Goal: Task Accomplishment & Management: Complete application form

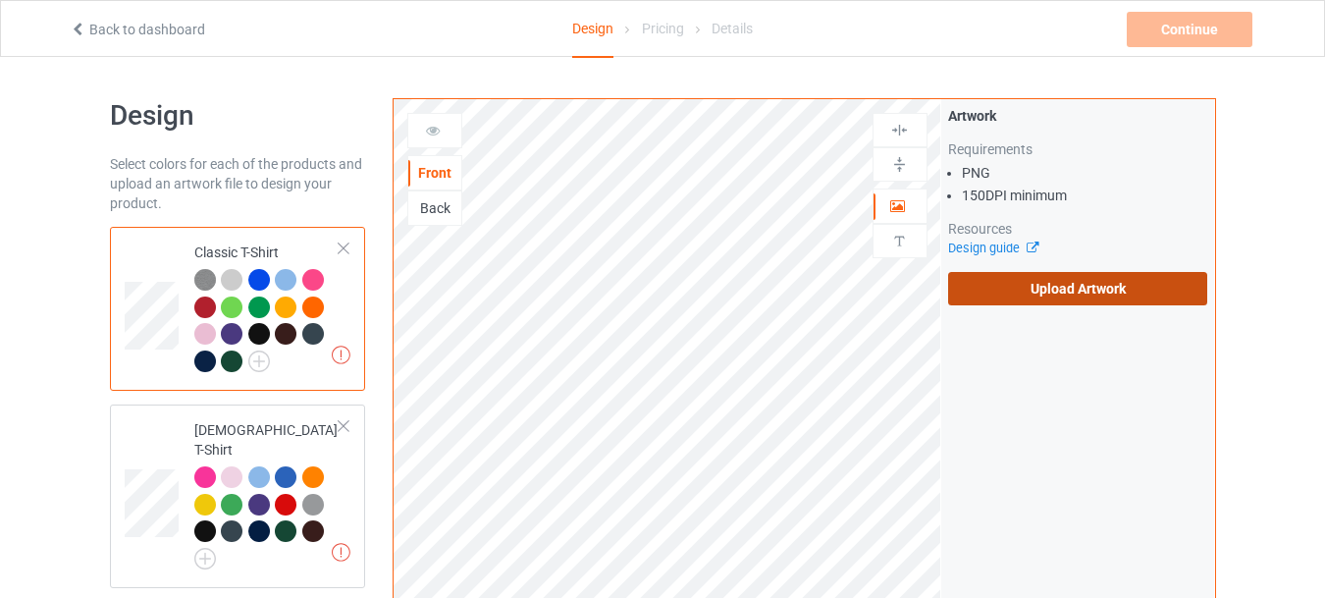
click at [991, 287] on label "Upload Artwork" at bounding box center [1078, 288] width 260 height 33
click at [0, 0] on input "Upload Artwork" at bounding box center [0, 0] width 0 height 0
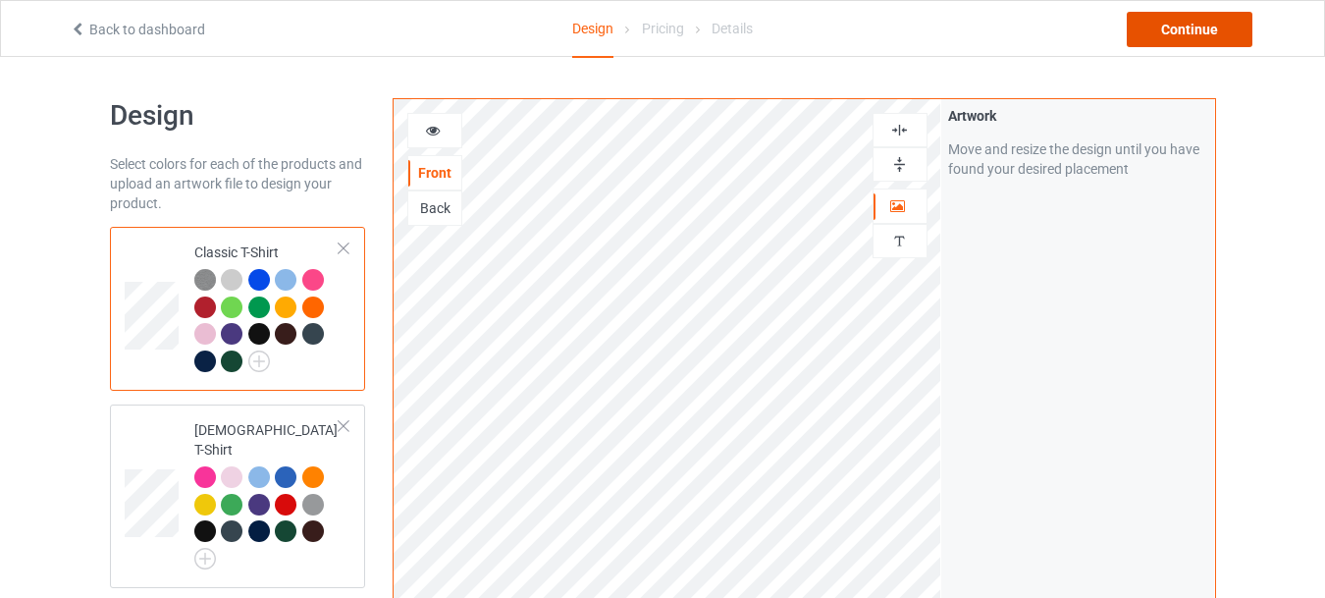
click at [1164, 34] on div "Continue" at bounding box center [1189, 29] width 126 height 35
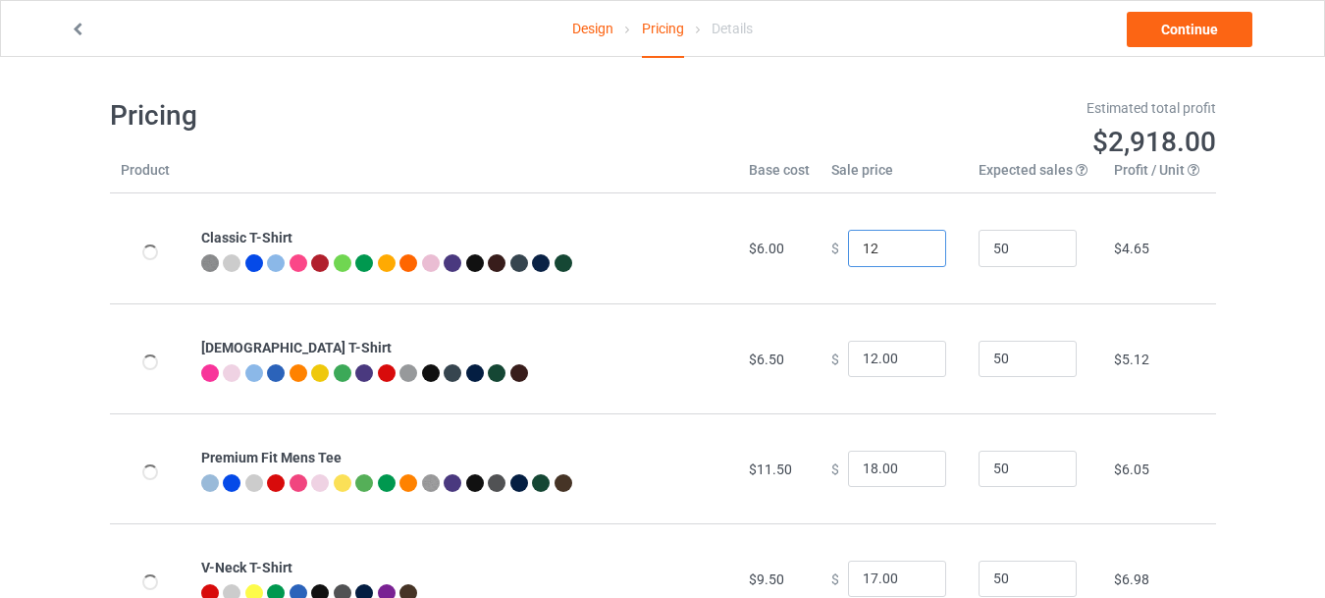
click at [918, 241] on input "12" at bounding box center [897, 248] width 98 height 37
click at [918, 241] on input "13" at bounding box center [897, 248] width 98 height 37
click at [918, 241] on input "14" at bounding box center [897, 248] width 98 height 37
click at [918, 241] on input "15" at bounding box center [897, 248] width 98 height 37
click at [918, 241] on input "16" at bounding box center [897, 248] width 98 height 37
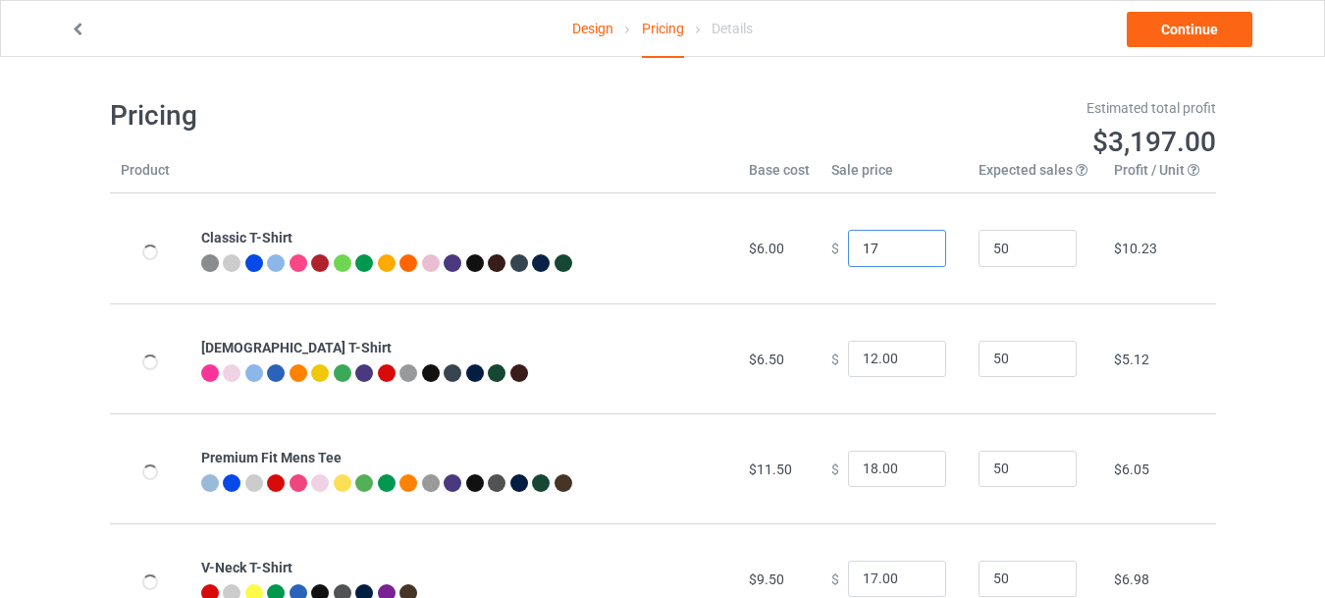
click at [918, 241] on input "17" at bounding box center [897, 248] width 98 height 37
click at [918, 241] on input "18" at bounding box center [897, 248] width 98 height 37
type input "18.00"
click at [917, 354] on input "13" at bounding box center [897, 358] width 98 height 37
click at [917, 354] on input "14" at bounding box center [897, 358] width 98 height 37
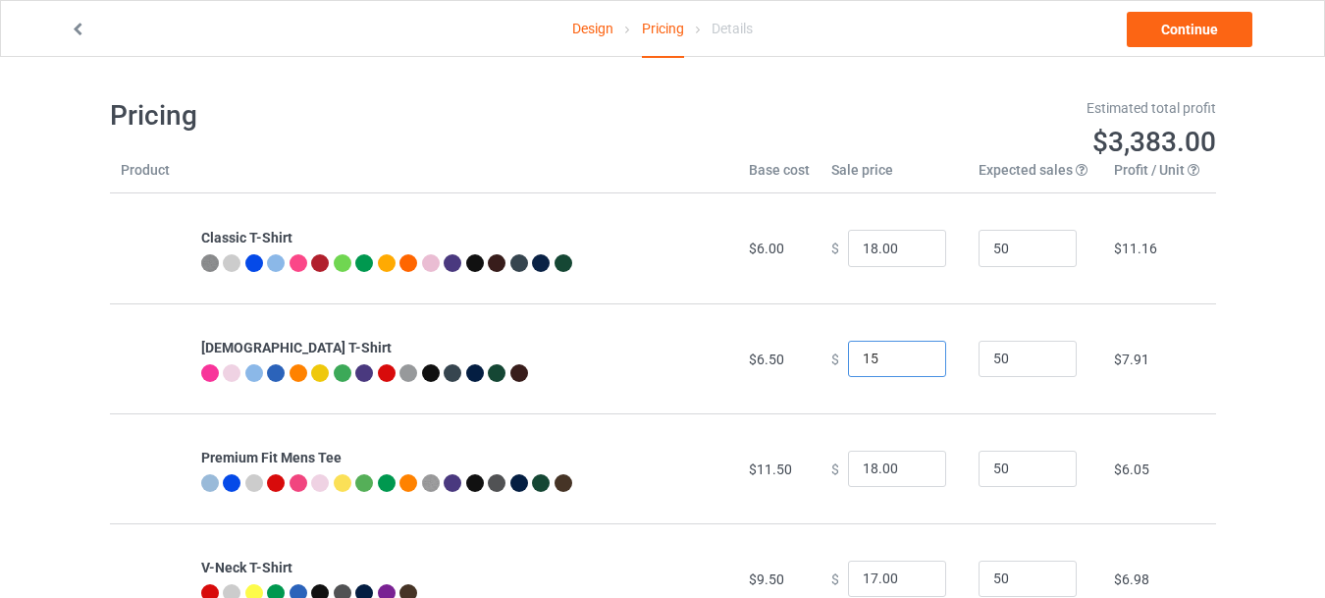
click at [917, 354] on input "15" at bounding box center [897, 358] width 98 height 37
click at [917, 354] on input "16" at bounding box center [897, 358] width 98 height 37
click at [917, 354] on input "18" at bounding box center [897, 358] width 98 height 37
click at [917, 354] on input "19" at bounding box center [897, 358] width 98 height 37
click at [917, 354] on input "20" at bounding box center [897, 358] width 98 height 37
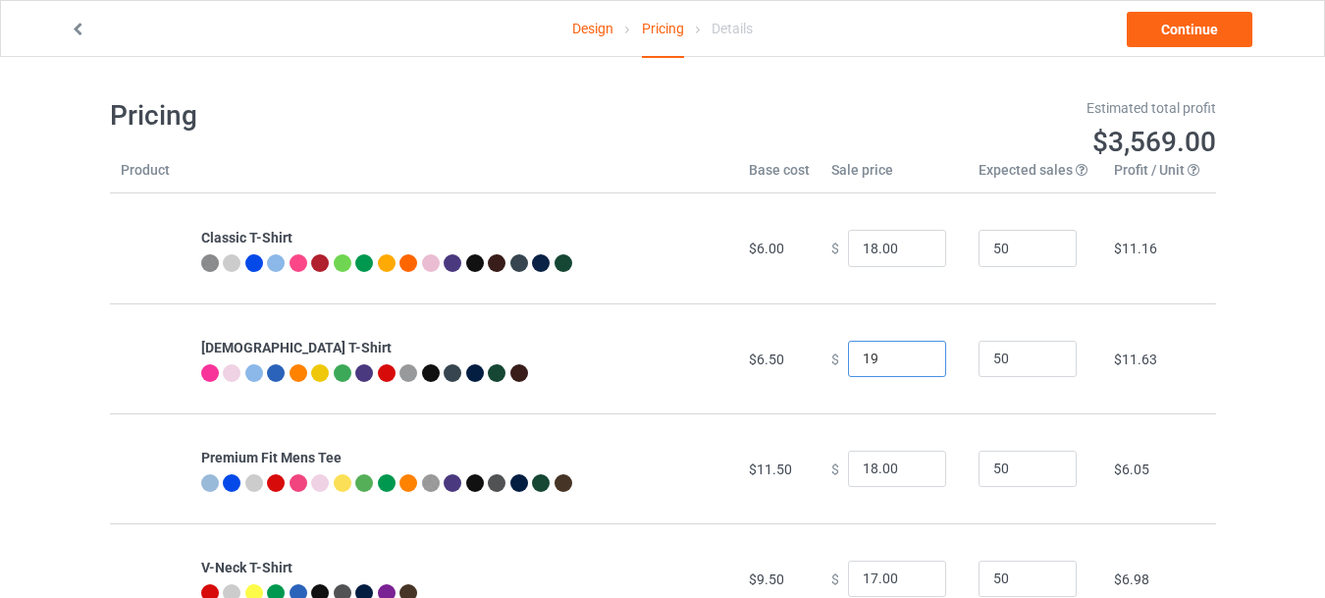
click at [913, 364] on input "19" at bounding box center [897, 358] width 98 height 37
type input "18"
click at [913, 364] on input "18" at bounding box center [897, 358] width 98 height 37
type input "17"
type input "18.00"
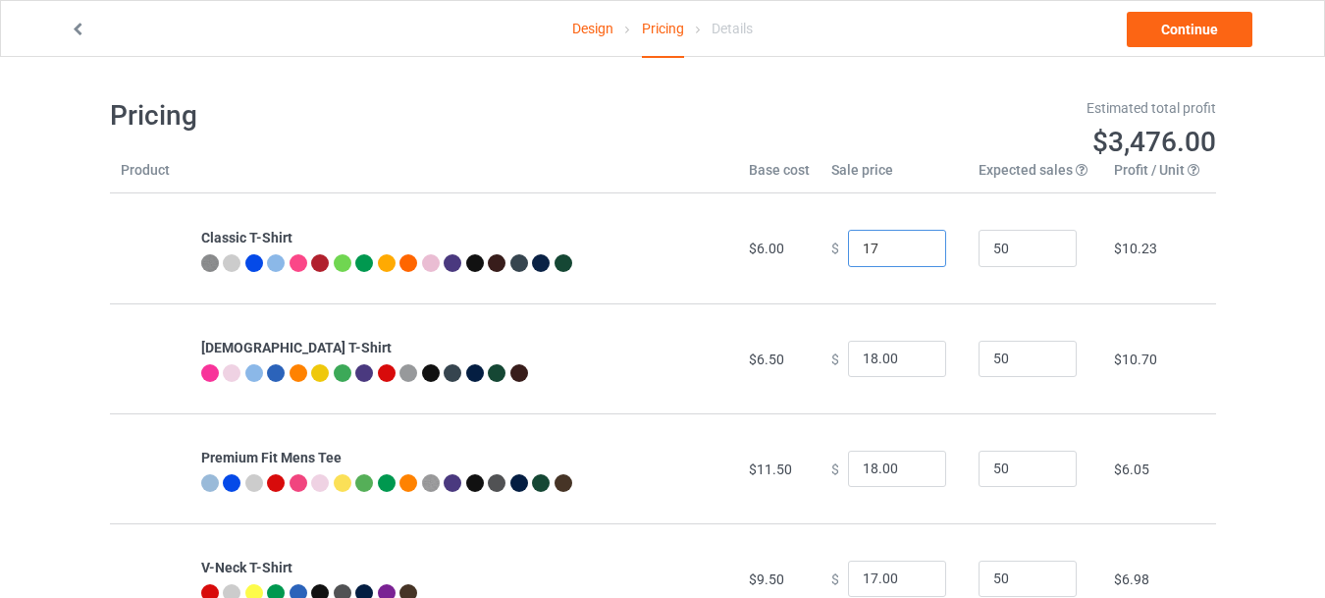
click at [916, 255] on input "17" at bounding box center [897, 248] width 98 height 37
type input "17.00"
click at [913, 467] on input "20" at bounding box center [897, 468] width 98 height 37
click at [913, 467] on input "21" at bounding box center [897, 468] width 98 height 37
click at [913, 464] on input "22" at bounding box center [897, 468] width 98 height 37
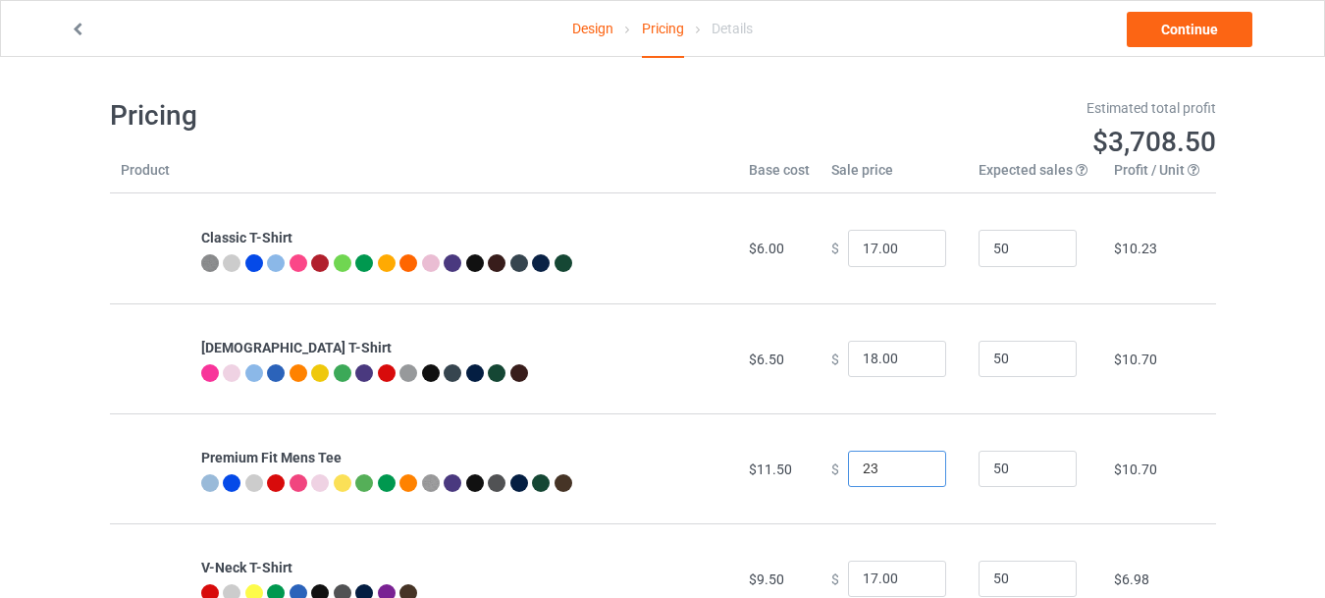
click at [913, 464] on input "23" at bounding box center [897, 468] width 98 height 37
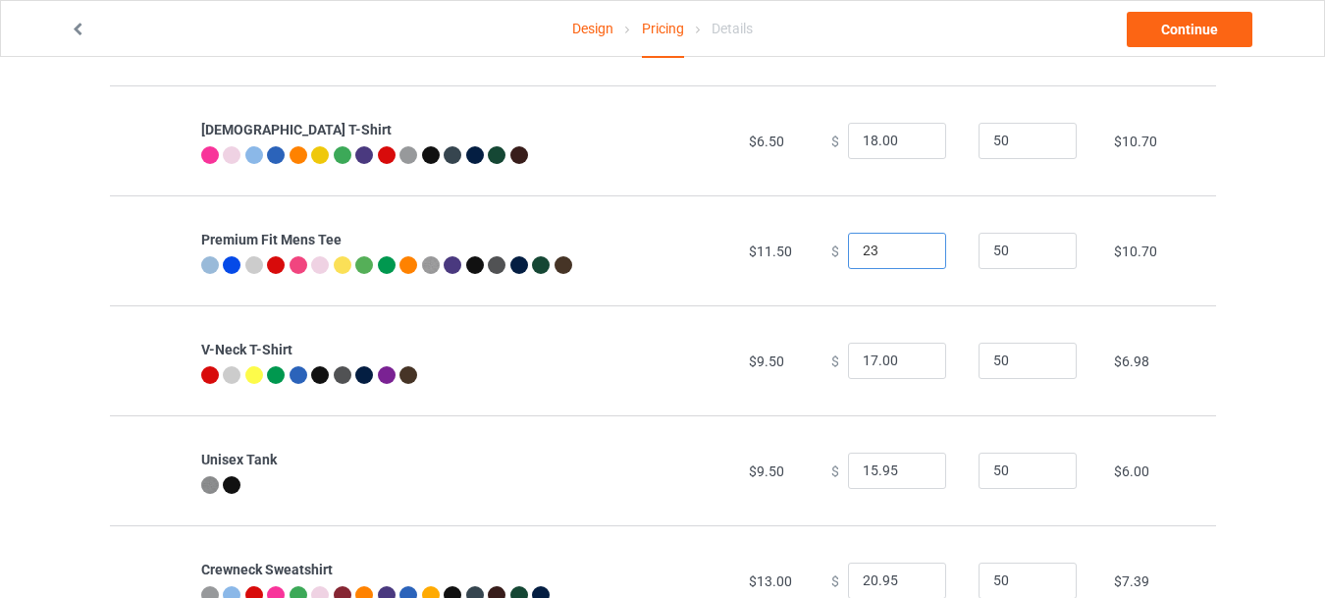
scroll to position [235, 0]
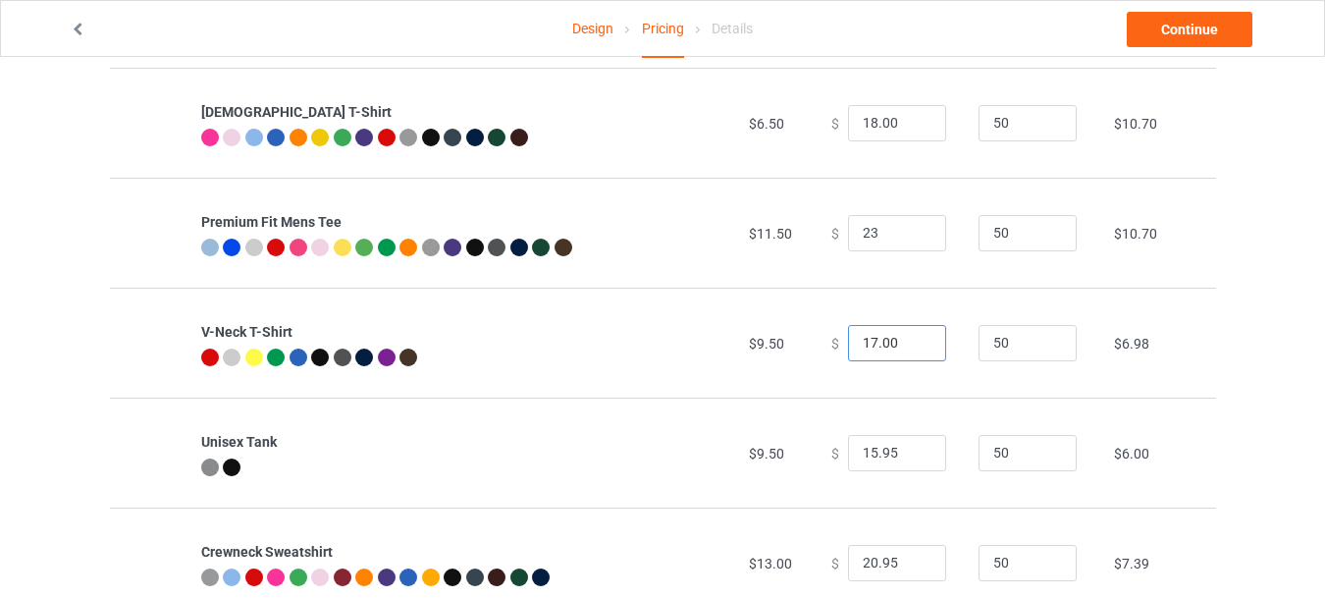
type input "23.00"
click at [913, 336] on input "18" at bounding box center [897, 343] width 98 height 37
click at [913, 336] on input "19" at bounding box center [897, 343] width 98 height 37
click at [913, 336] on input "20" at bounding box center [897, 343] width 98 height 37
click at [913, 336] on input "21" at bounding box center [897, 343] width 98 height 37
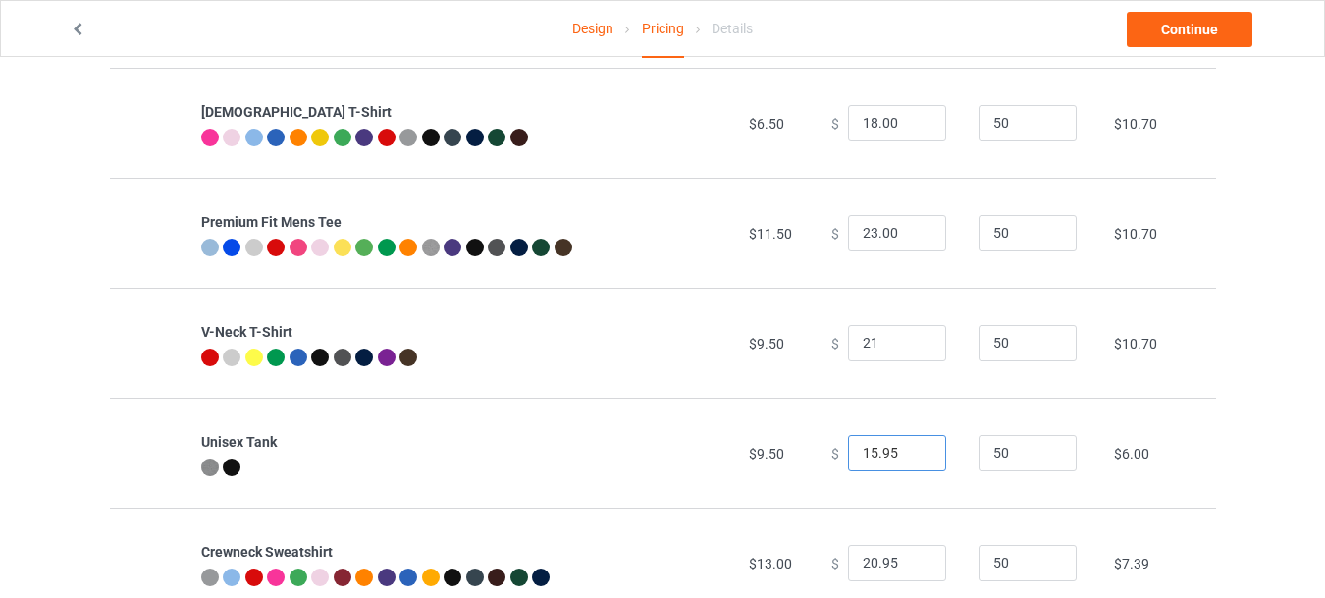
type input "21.00"
click at [913, 448] on input "16.95" at bounding box center [897, 453] width 98 height 37
click at [913, 448] on input "17.95" at bounding box center [897, 453] width 98 height 37
click at [913, 448] on input "18.95" at bounding box center [897, 453] width 98 height 37
click at [913, 448] on input "19.95" at bounding box center [897, 453] width 98 height 37
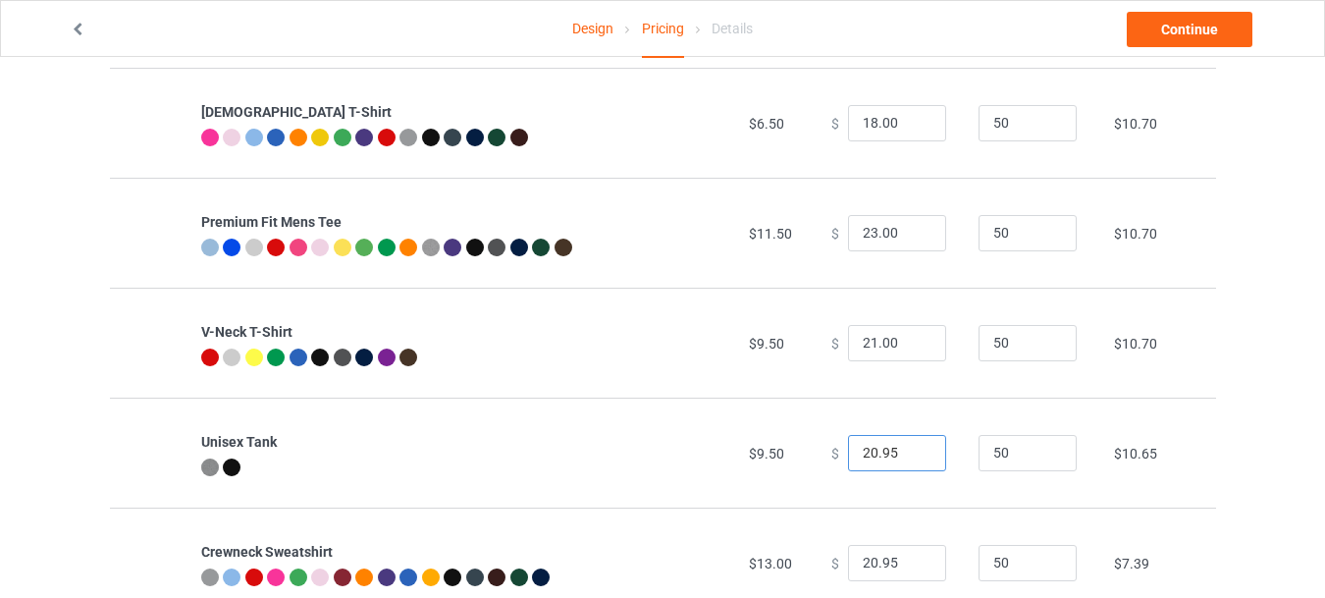
type input "20.95"
click at [913, 448] on input "20.95" at bounding box center [897, 453] width 98 height 37
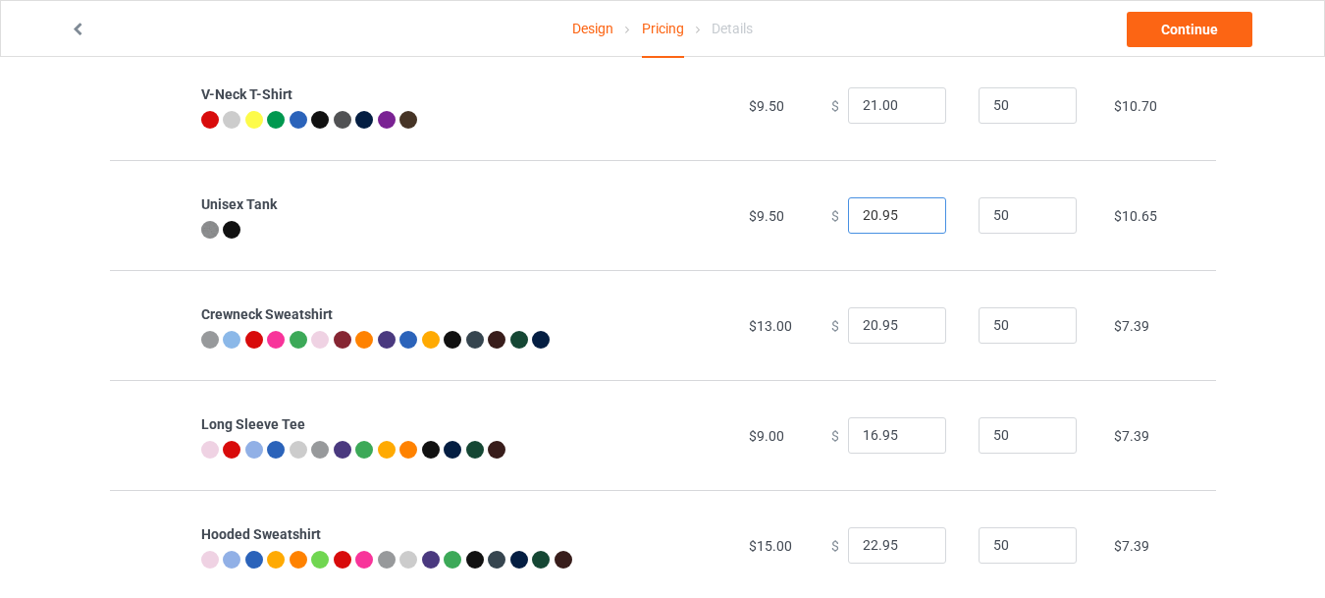
scroll to position [496, 0]
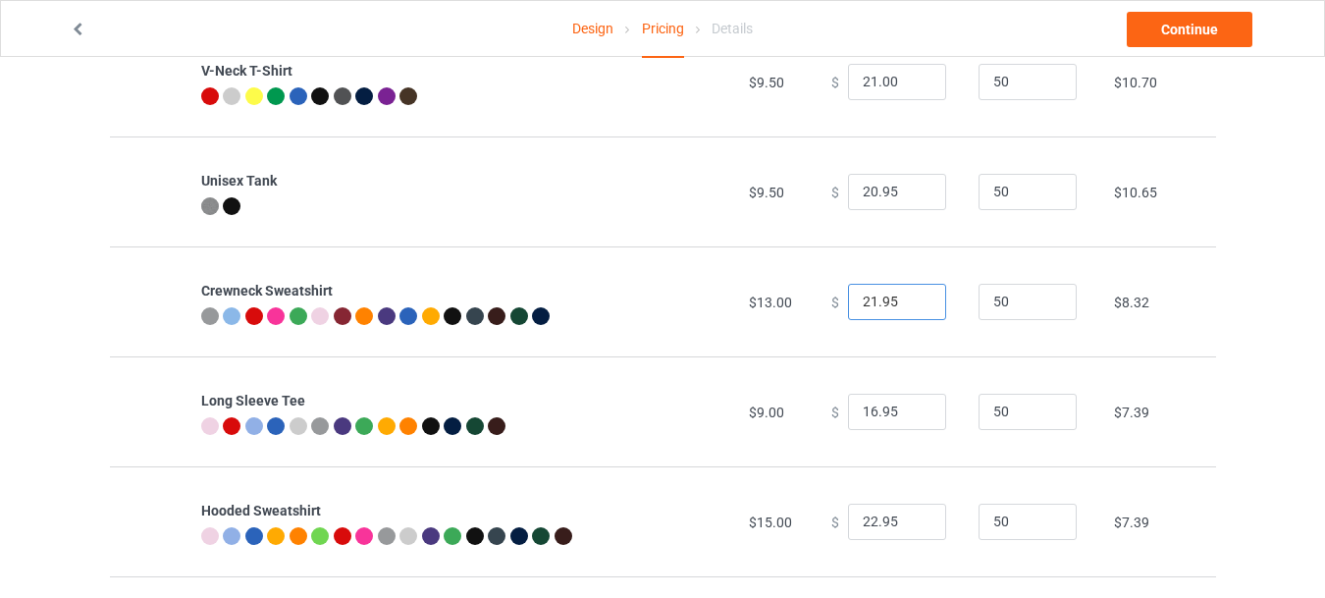
click at [911, 294] on input "21.95" at bounding box center [897, 302] width 98 height 37
click at [911, 294] on input "22.95" at bounding box center [897, 302] width 98 height 37
click at [911, 294] on input "23.95" at bounding box center [897, 302] width 98 height 37
type input "24.95"
click at [911, 294] on input "24.95" at bounding box center [897, 302] width 98 height 37
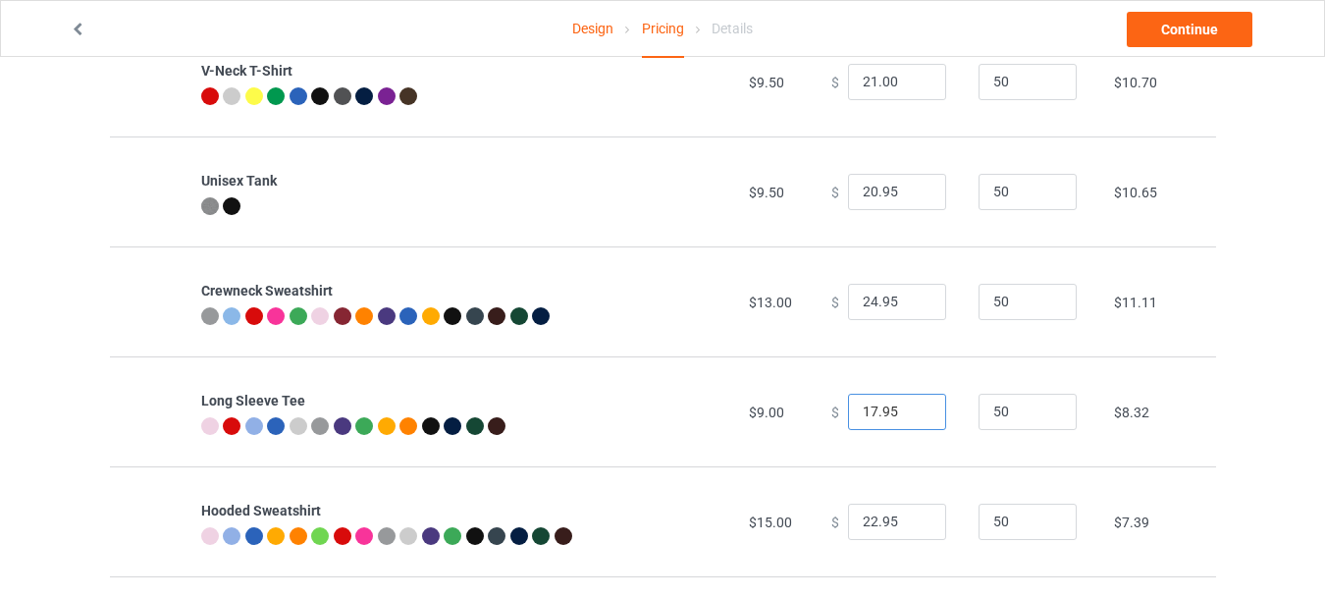
click at [916, 405] on input "17.95" at bounding box center [897, 411] width 98 height 37
click at [916, 405] on input "18.95" at bounding box center [897, 411] width 98 height 37
type input "19.95"
click at [916, 405] on input "19.95" at bounding box center [897, 411] width 98 height 37
click at [913, 517] on input "23.95" at bounding box center [897, 521] width 98 height 37
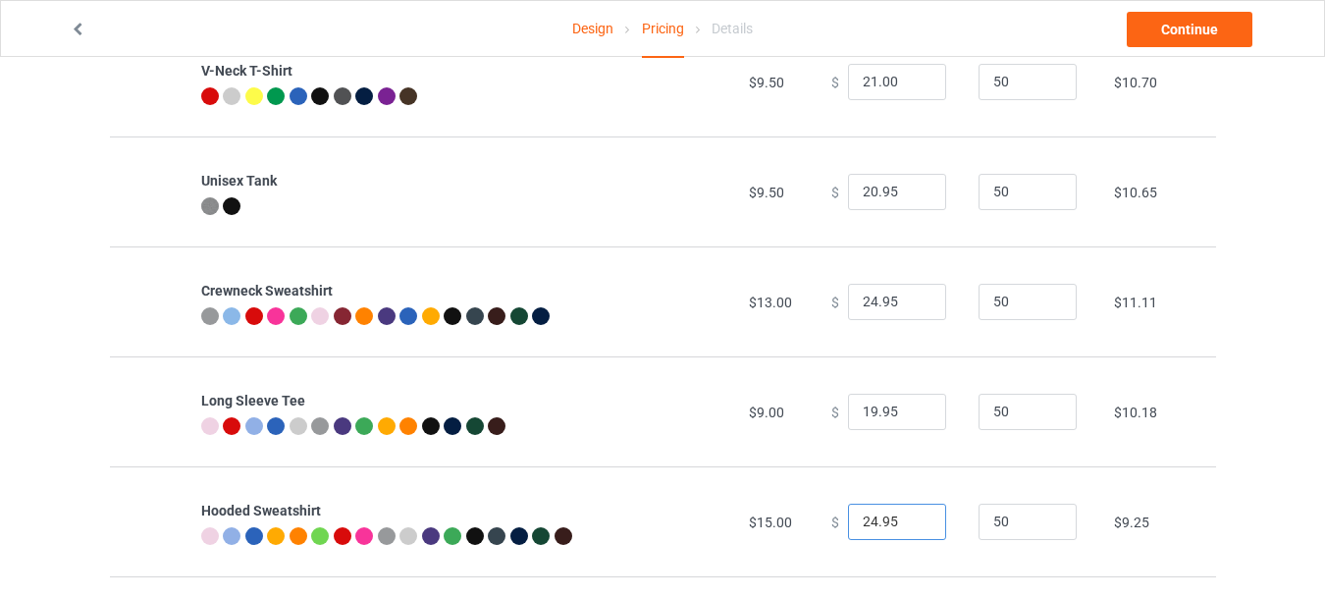
click at [913, 517] on input "24.95" at bounding box center [897, 521] width 98 height 37
type input "25.95"
click at [913, 517] on input "25.95" at bounding box center [897, 521] width 98 height 37
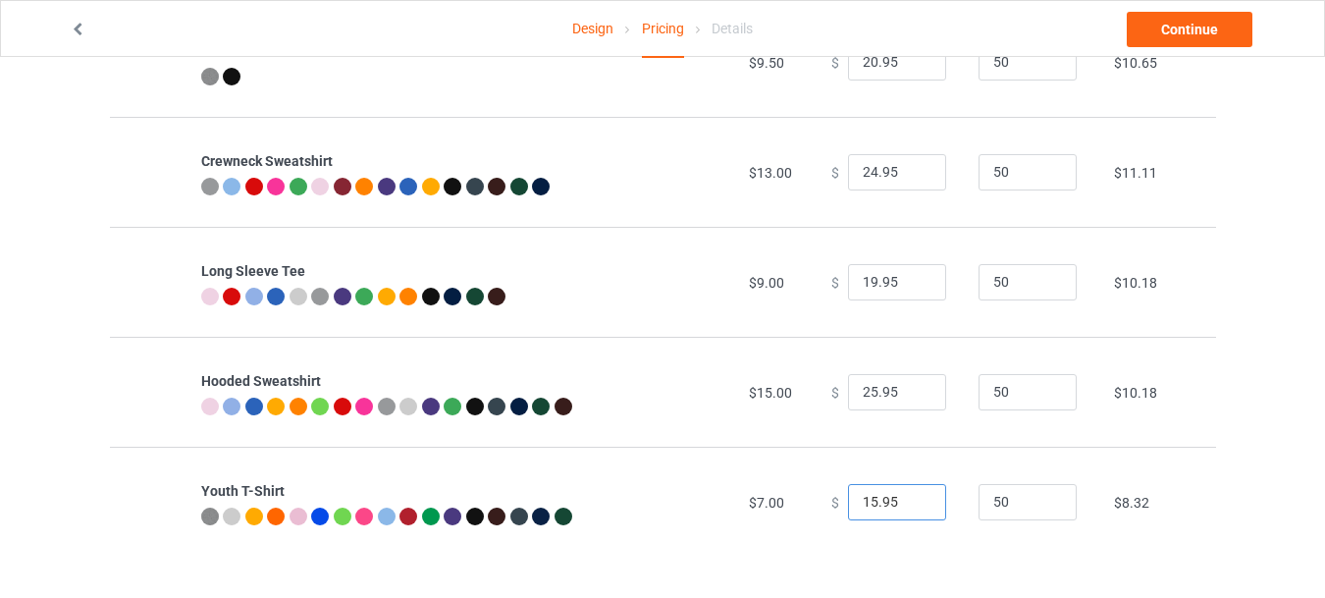
click at [913, 497] on input "15.95" at bounding box center [897, 502] width 98 height 37
click at [913, 497] on input "16.95" at bounding box center [897, 502] width 98 height 37
click at [913, 497] on input "17.95" at bounding box center [897, 502] width 98 height 37
type input "18.95"
click at [913, 497] on input "18.95" at bounding box center [897, 502] width 98 height 37
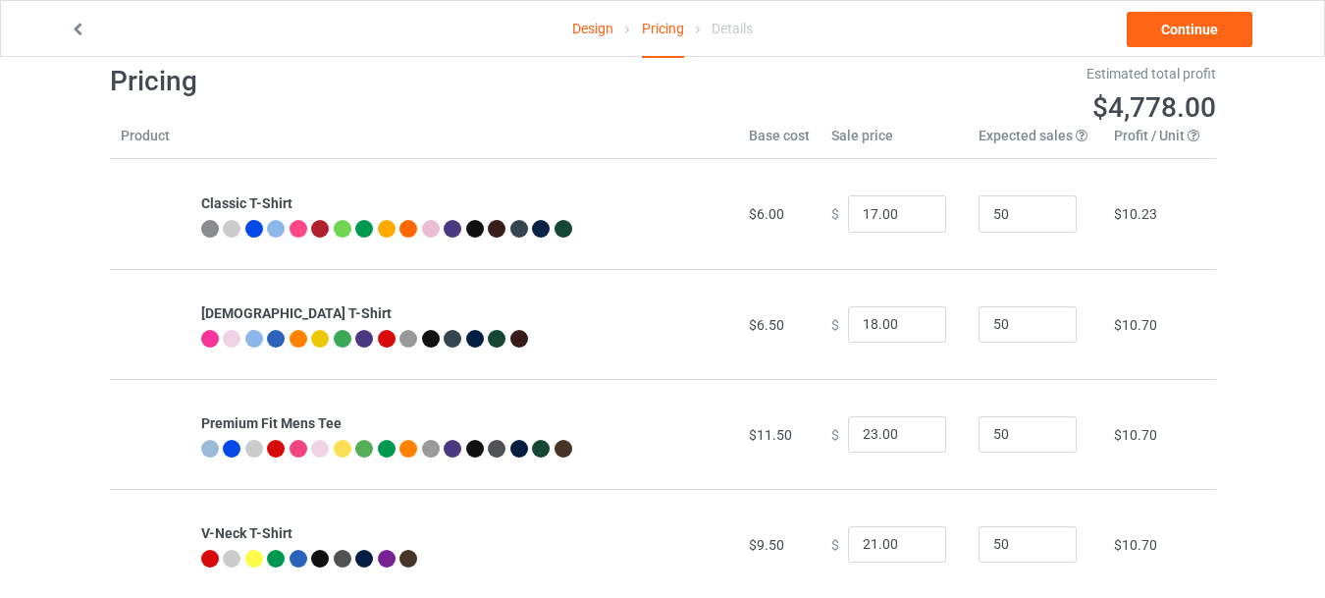
scroll to position [0, 0]
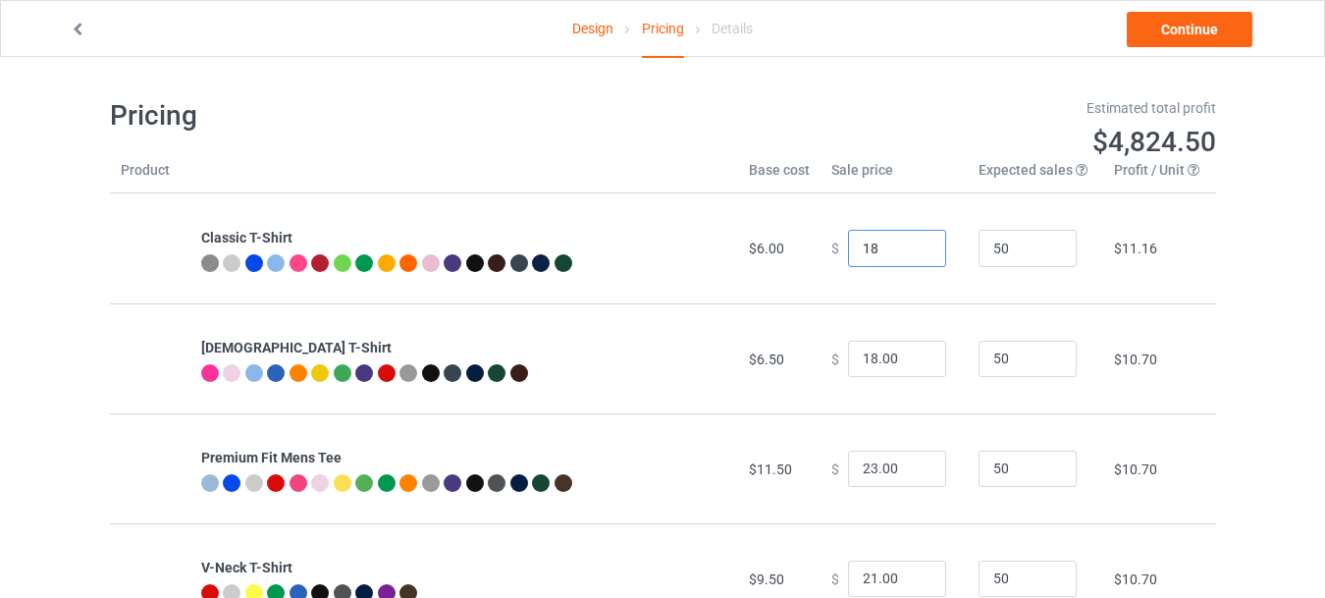
click at [913, 241] on input "18" at bounding box center [897, 248] width 98 height 37
click at [914, 257] on input "17" at bounding box center [897, 248] width 98 height 37
click at [914, 257] on input "16" at bounding box center [897, 248] width 98 height 37
click at [915, 243] on input "17" at bounding box center [897, 248] width 98 height 37
type input "17.00"
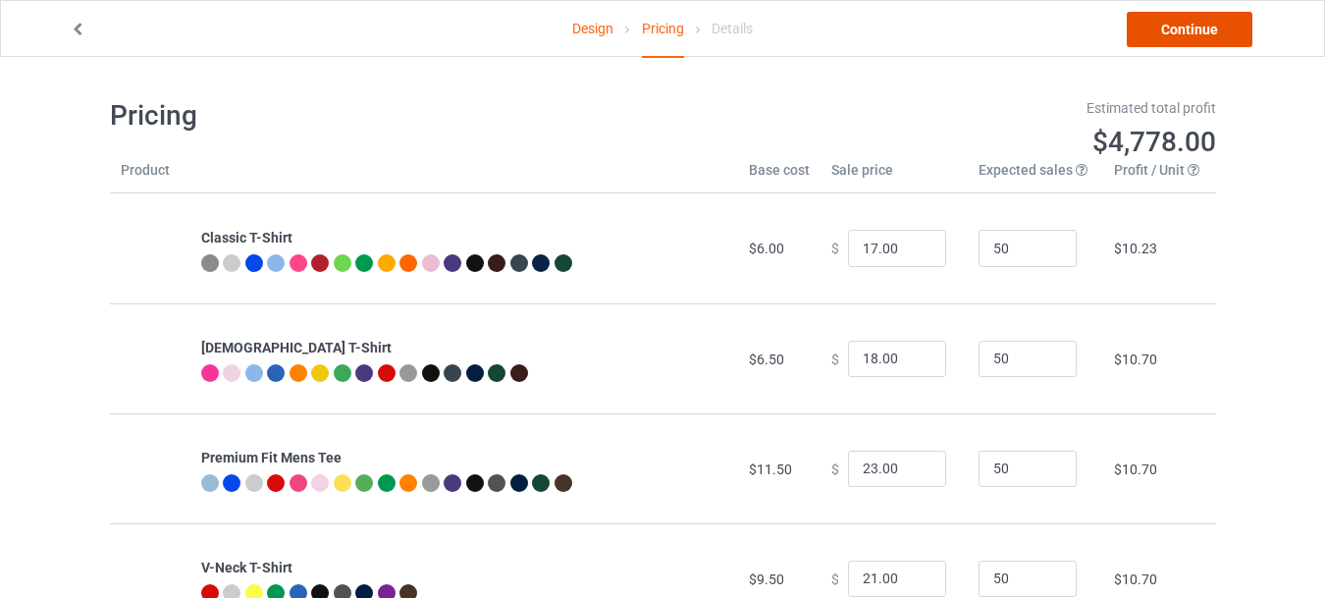
click at [1186, 40] on link "Continue" at bounding box center [1189, 29] width 126 height 35
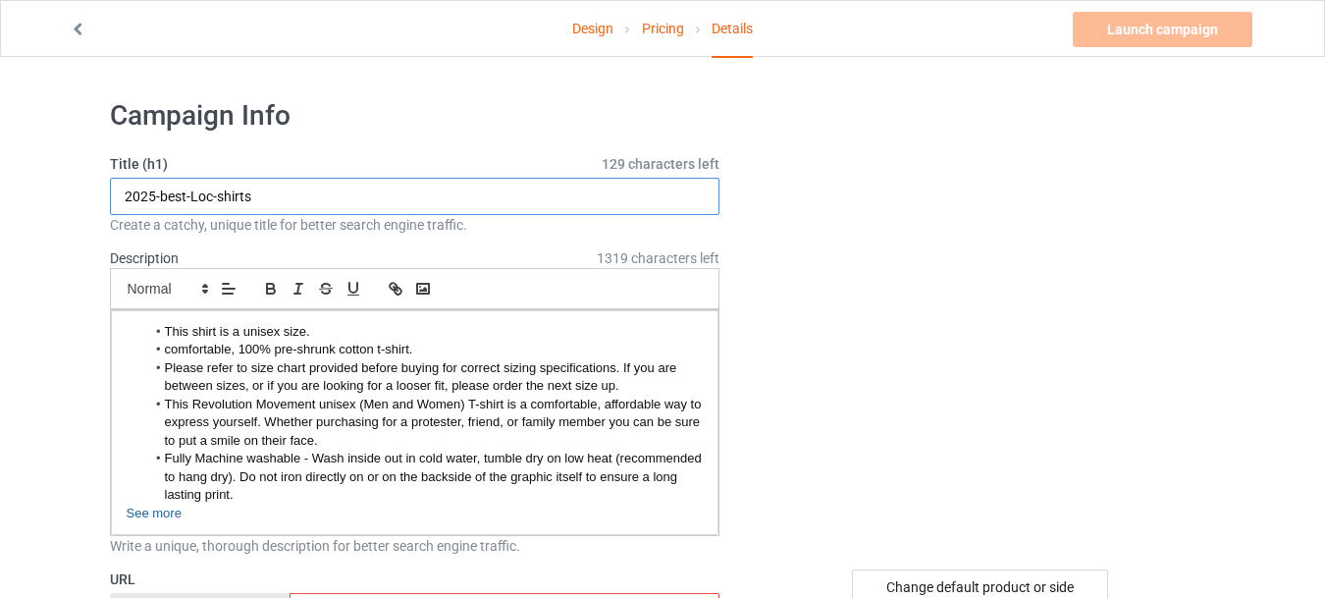
drag, startPoint x: 216, startPoint y: 197, endPoint x: 192, endPoint y: 197, distance: 23.5
click at [192, 197] on input "2025-best-Loc-shirts" at bounding box center [415, 196] width 610 height 37
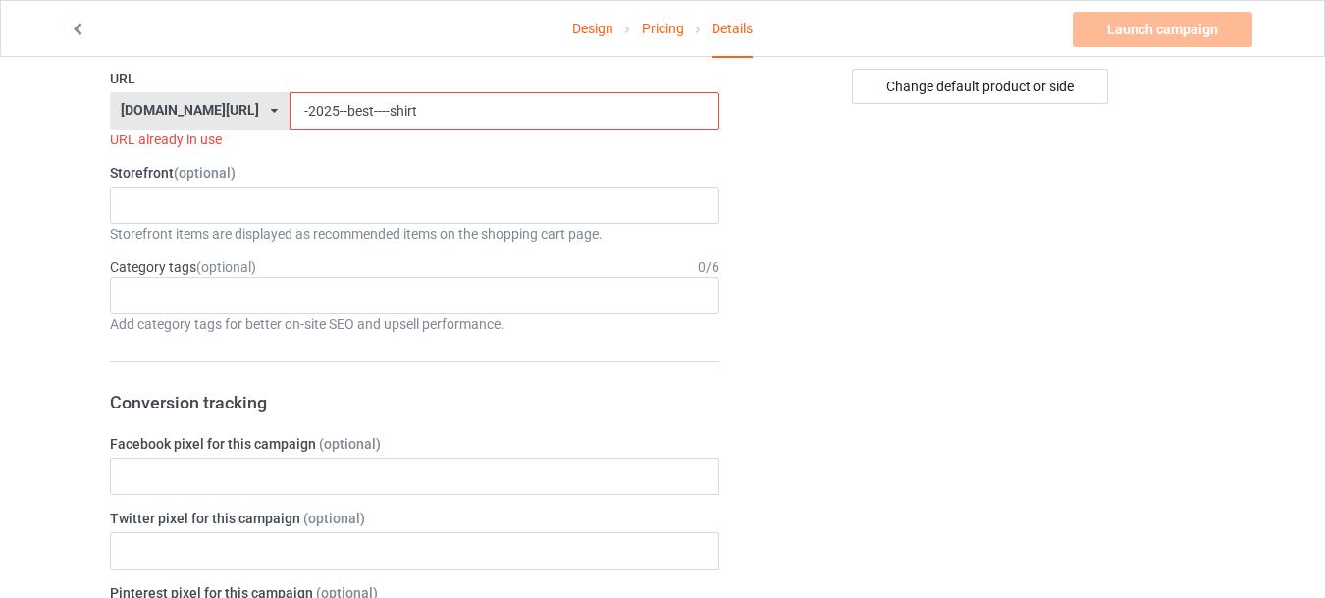
scroll to position [536, 0]
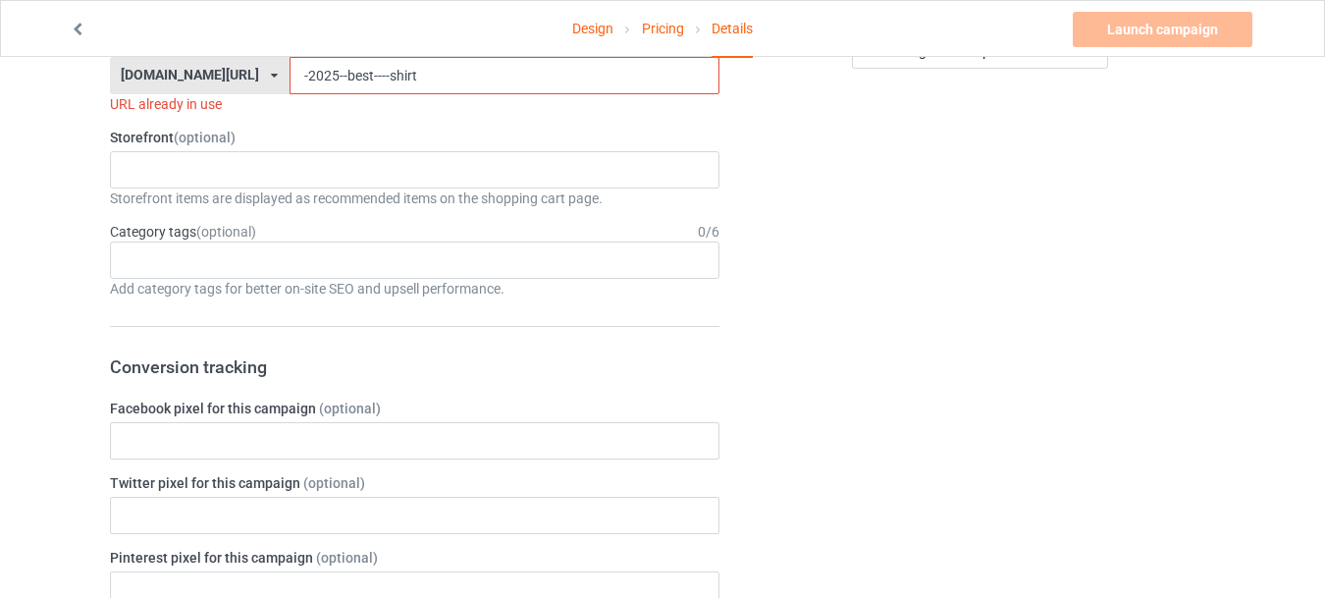
type input "2025-best--shirts"
click at [335, 76] on input "-2025--best----shirt" at bounding box center [504, 75] width 430 height 37
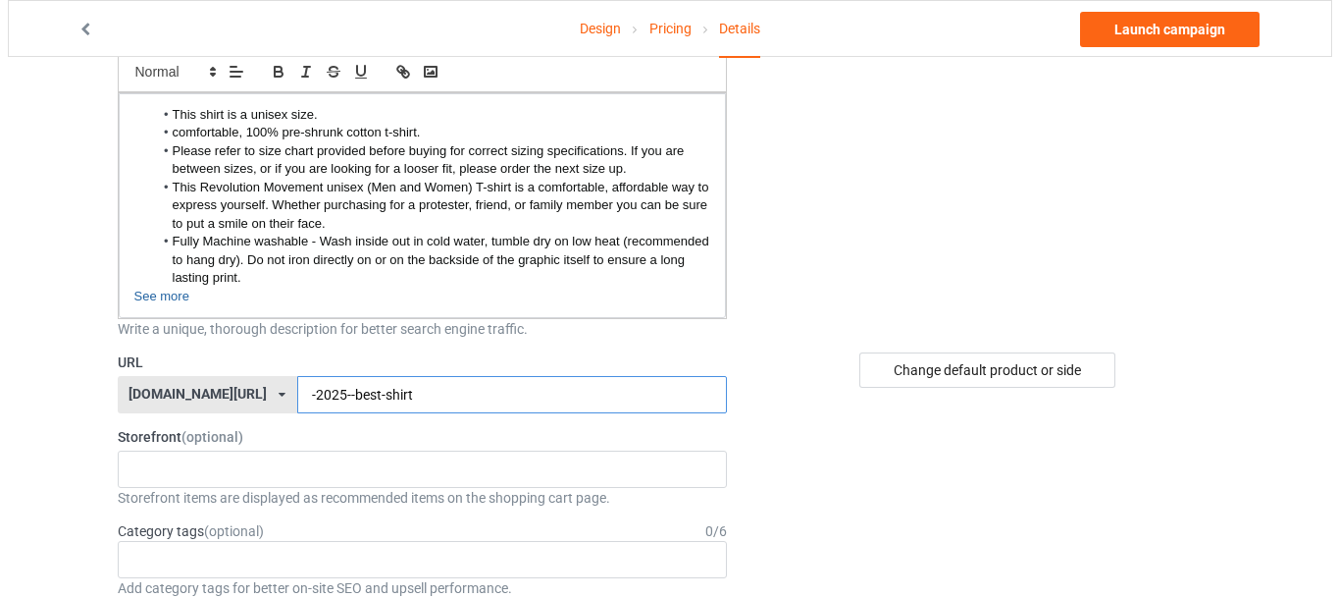
scroll to position [0, 0]
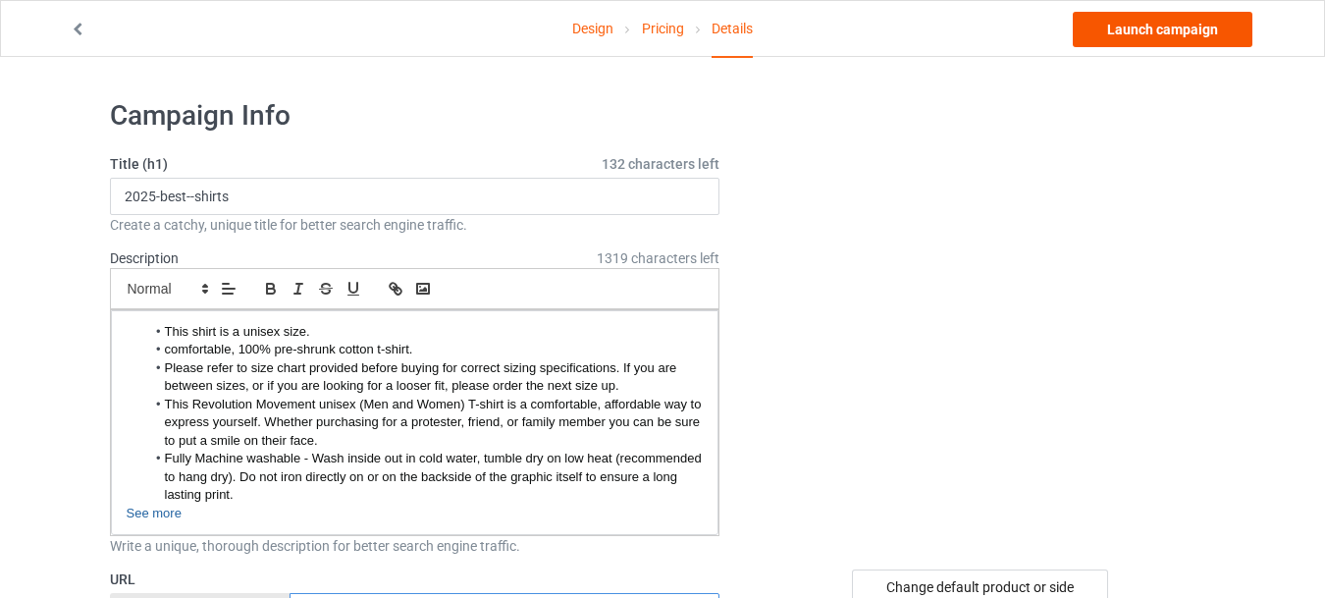
type input "-2025--best-shirt"
click at [1192, 43] on link "Launch campaign" at bounding box center [1162, 29] width 180 height 35
